Goal: Task Accomplishment & Management: Complete application form

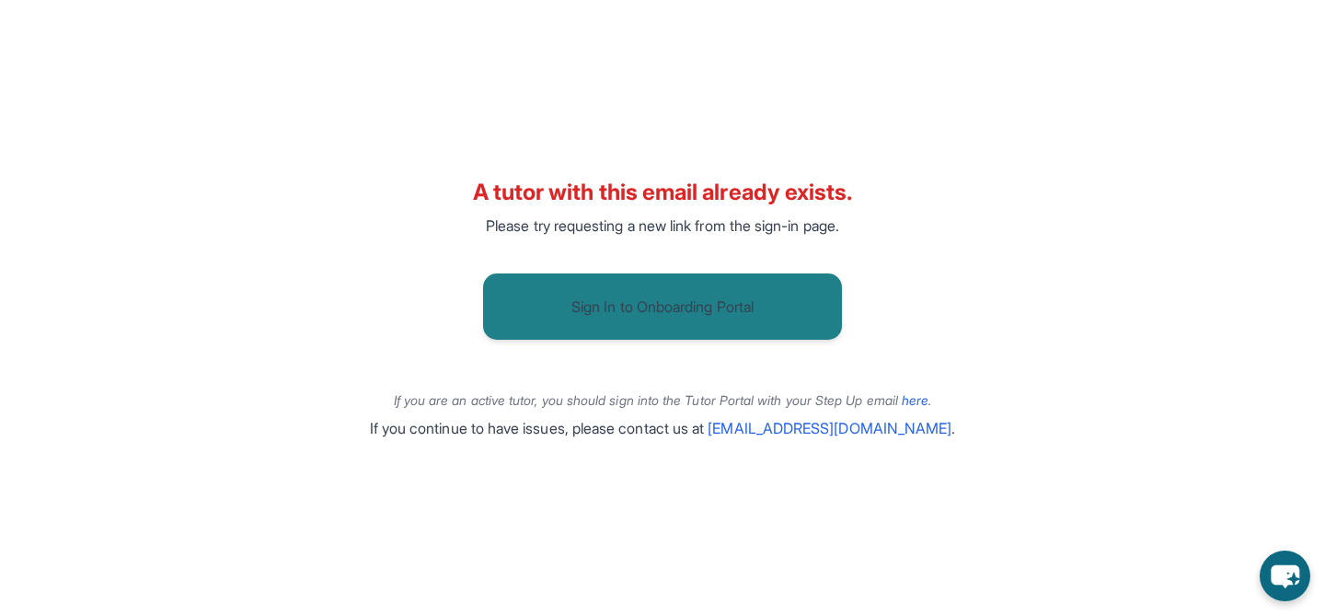
click at [496, 321] on button "Sign In to Onboarding Portal" at bounding box center [662, 306] width 359 height 66
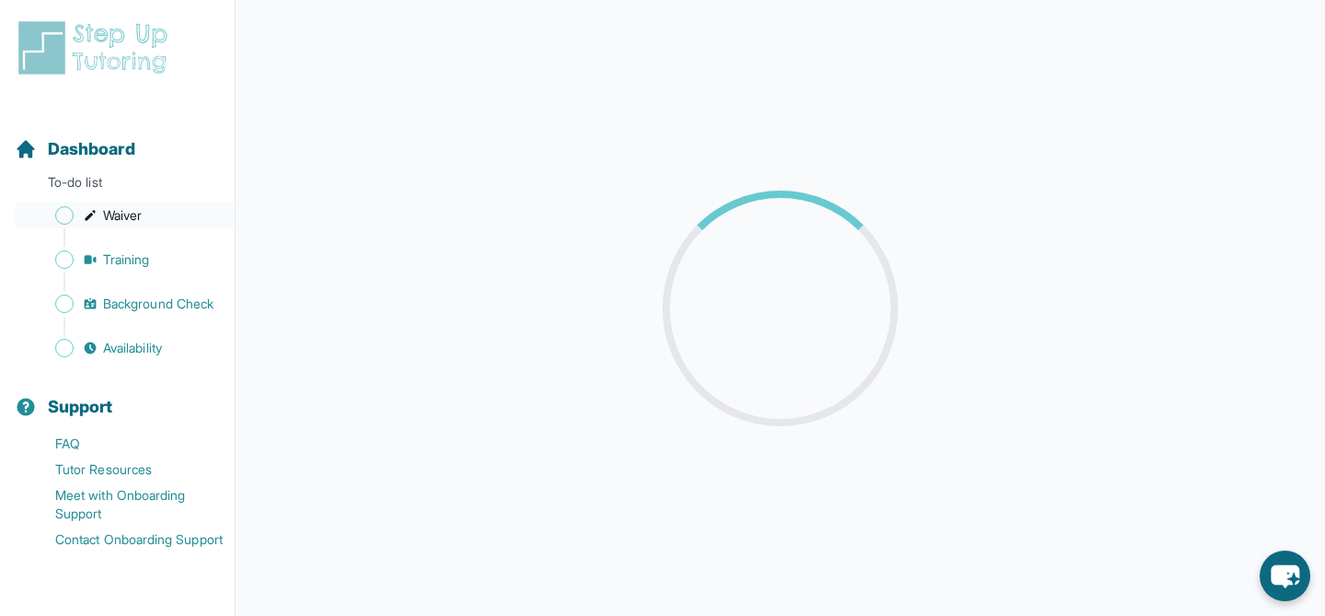
click at [129, 215] on span "Waiver" at bounding box center [122, 215] width 39 height 18
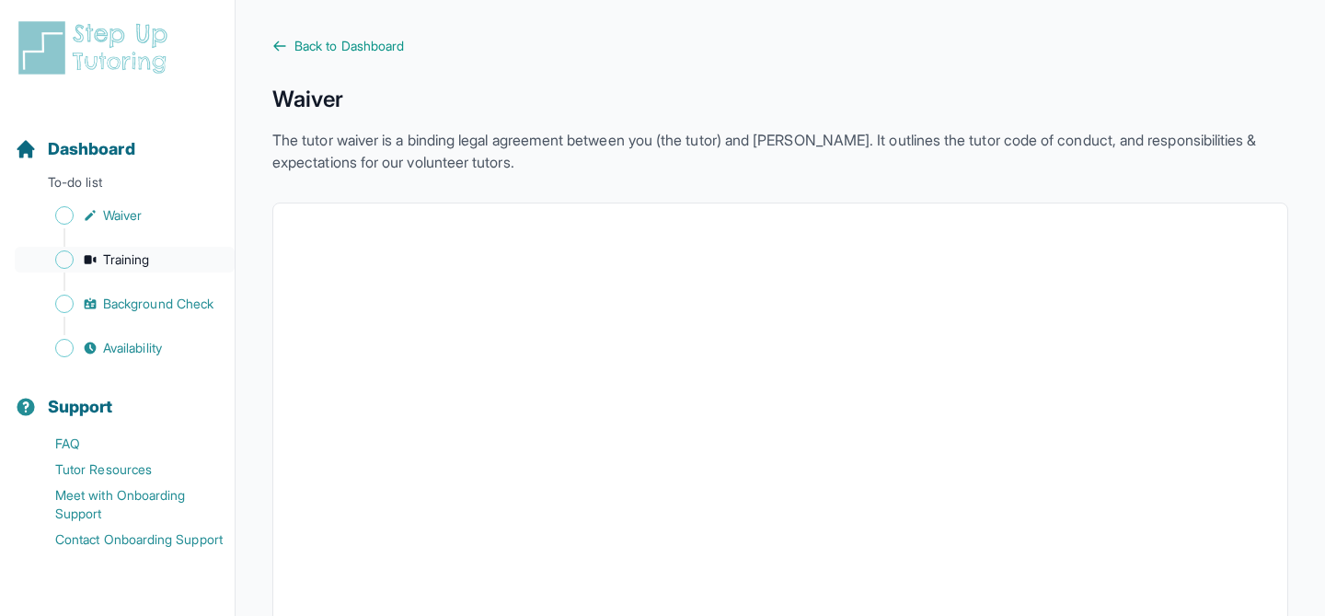
click at [120, 257] on span "Training" at bounding box center [126, 259] width 47 height 18
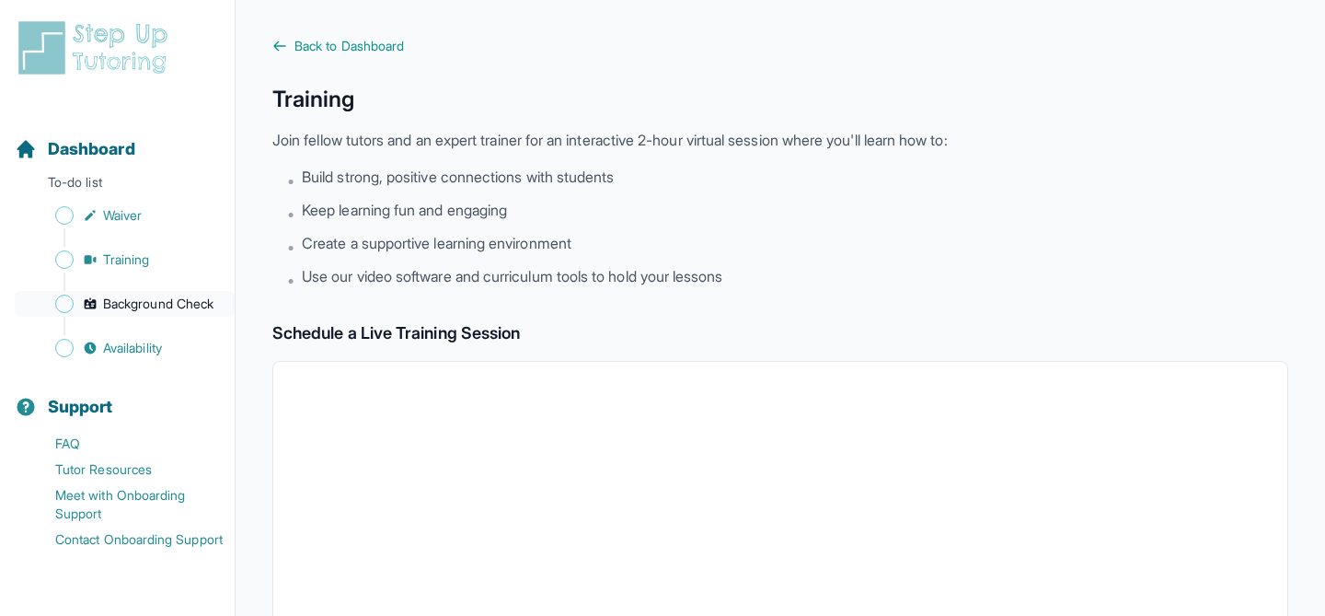
click at [165, 296] on span "Background Check" at bounding box center [158, 303] width 110 height 18
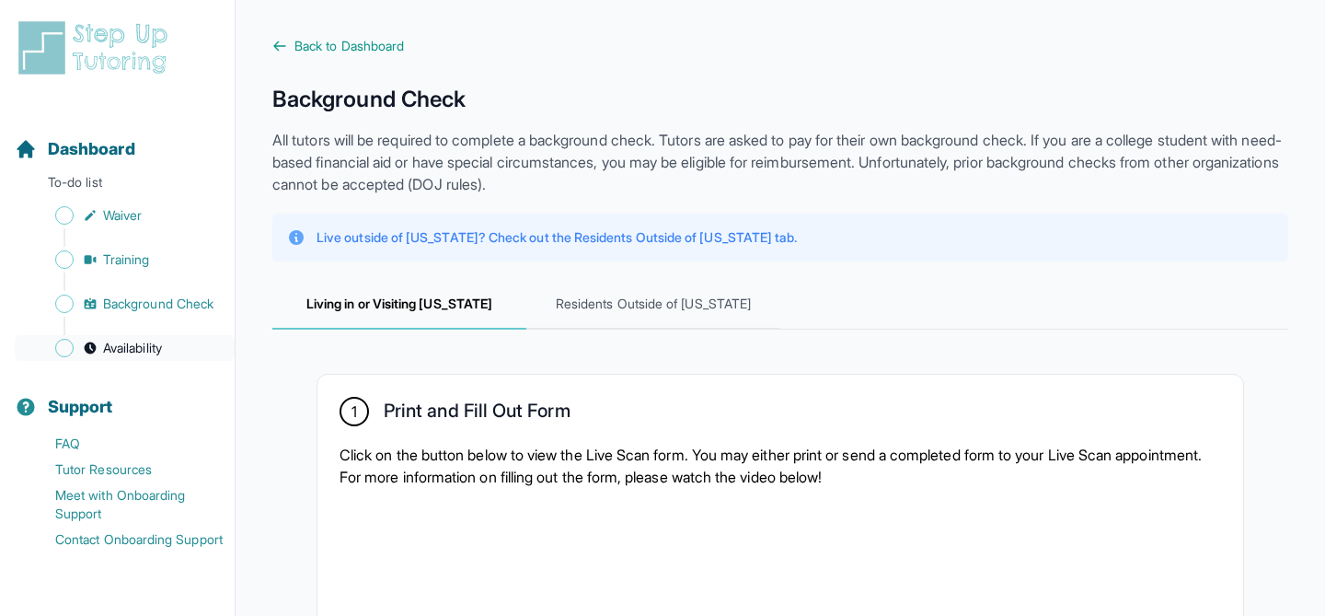
click at [151, 351] on span "Availability" at bounding box center [132, 348] width 59 height 18
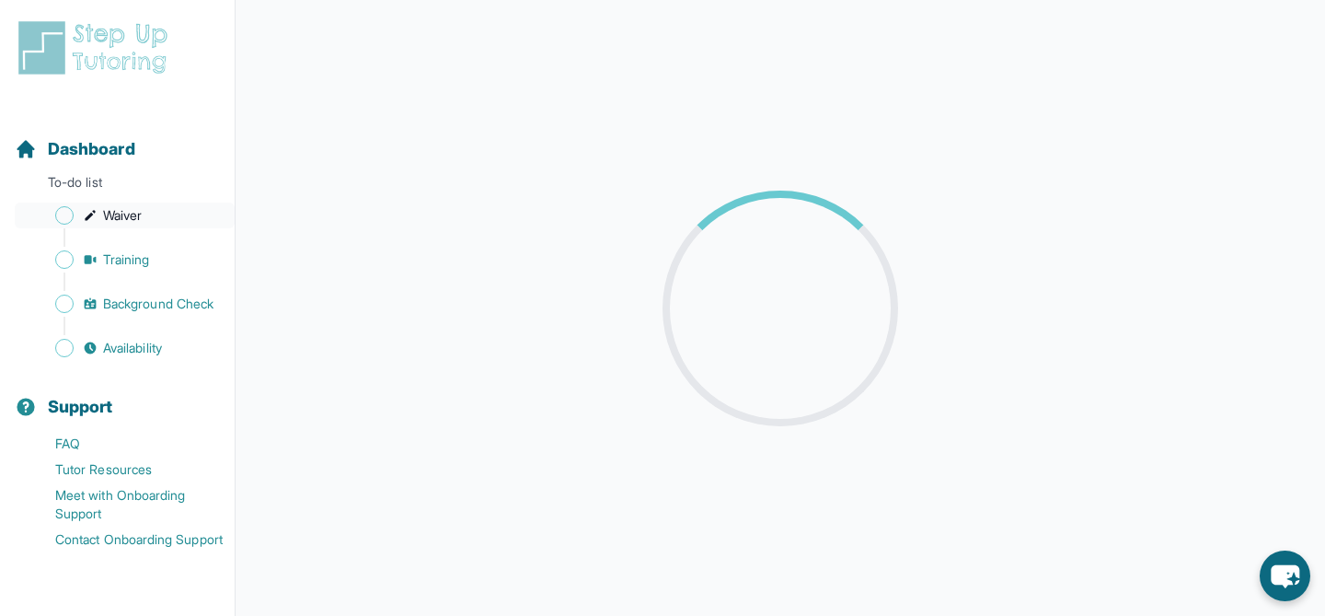
click at [133, 216] on span "Waiver" at bounding box center [122, 215] width 39 height 18
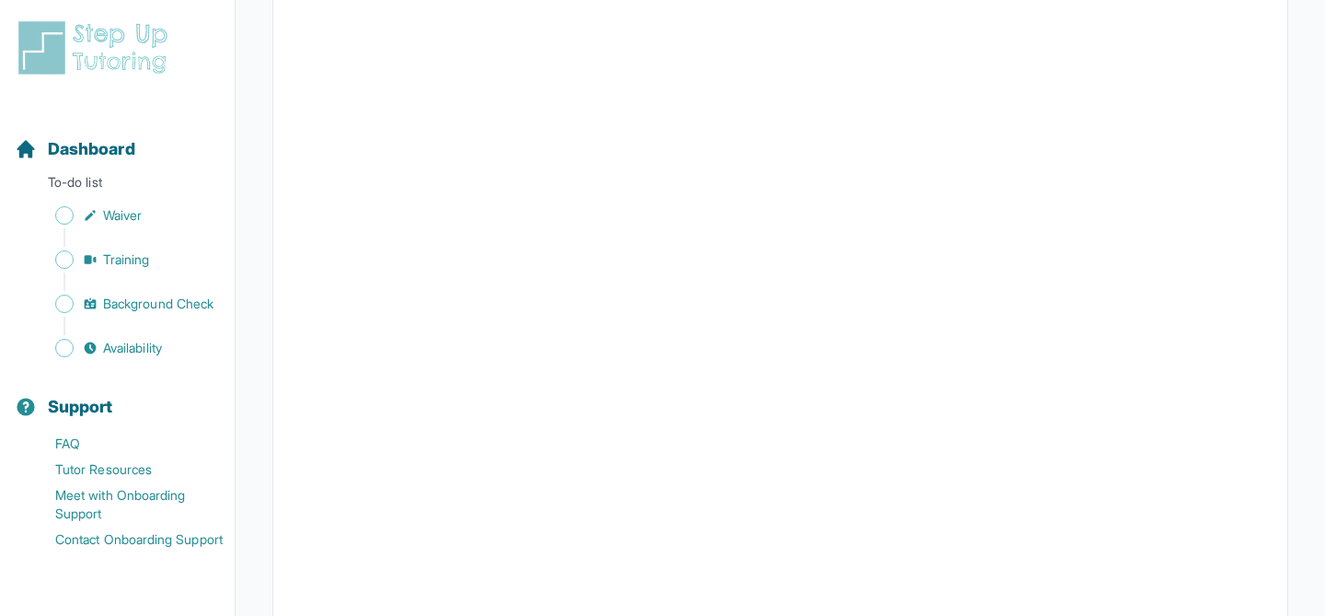
scroll to position [2461, 0]
